Goal: Task Accomplishment & Management: Use online tool/utility

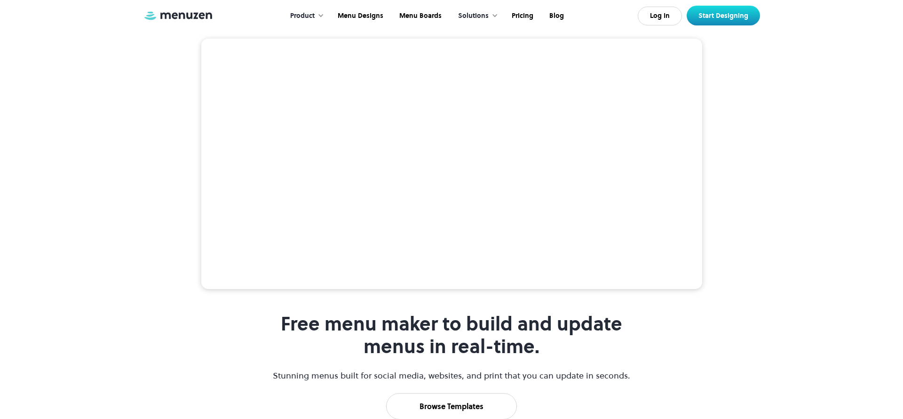
scroll to position [185, 0]
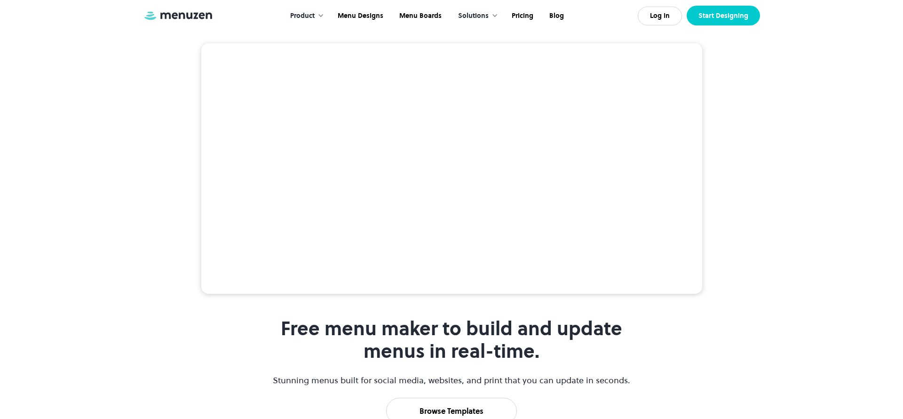
click at [715, 20] on link "Start Designing" at bounding box center [723, 16] width 73 height 20
click at [526, 18] on link "Pricing" at bounding box center [522, 15] width 38 height 29
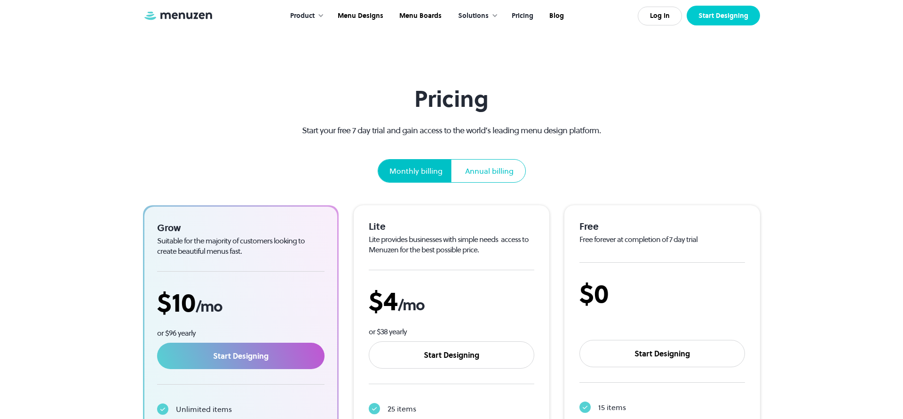
click at [709, 17] on link "Start Designing" at bounding box center [723, 16] width 73 height 20
